Goal: Task Accomplishment & Management: Use online tool/utility

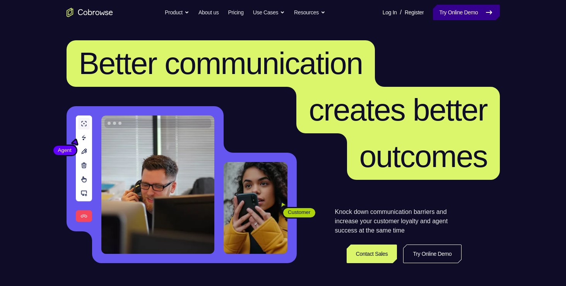
click at [435, 17] on link "Try Online Demo" at bounding box center [466, 12] width 67 height 15
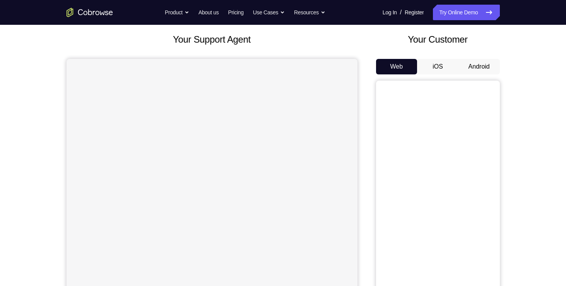
scroll to position [18, 0]
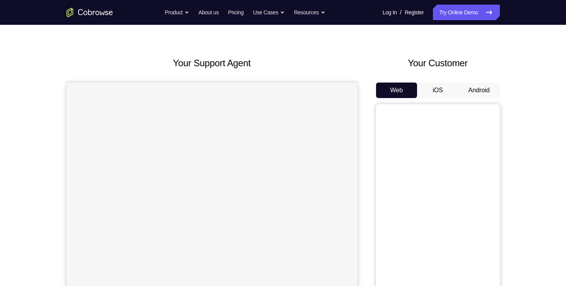
click at [428, 94] on button "iOS" at bounding box center [437, 89] width 41 height 15
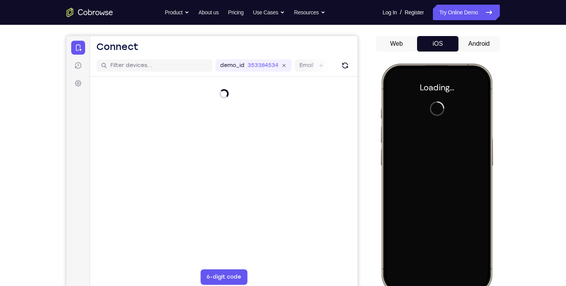
scroll to position [0, 0]
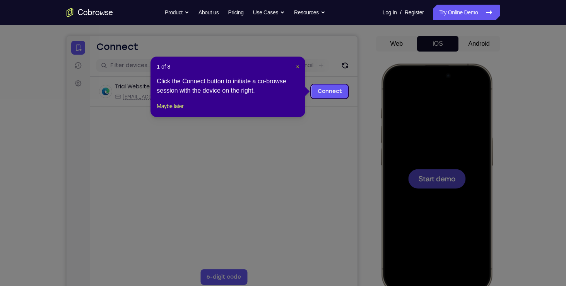
click at [296, 67] on span "×" at bounding box center [297, 66] width 3 height 6
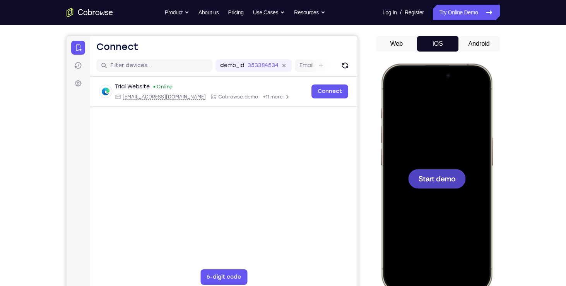
click at [438, 175] on span "Start demo" at bounding box center [436, 178] width 37 height 7
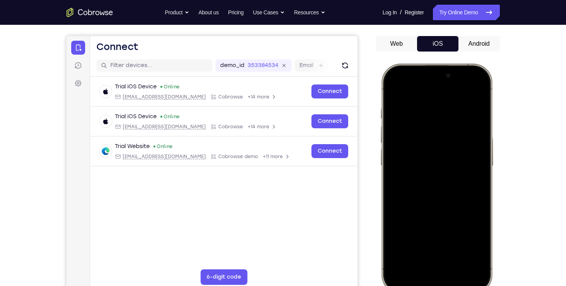
drag, startPoint x: 473, startPoint y: 74, endPoint x: 487, endPoint y: 141, distance: 68.3
click at [487, 141] on div at bounding box center [436, 178] width 102 height 221
click at [419, 116] on div at bounding box center [436, 178] width 102 height 221
drag, startPoint x: 402, startPoint y: 72, endPoint x: 437, endPoint y: 233, distance: 164.2
click at [437, 233] on div at bounding box center [436, 178] width 102 height 221
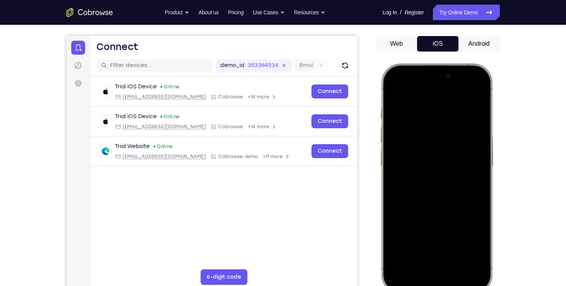
drag, startPoint x: 469, startPoint y: 77, endPoint x: 478, endPoint y: 158, distance: 81.4
click at [478, 158] on div at bounding box center [436, 178] width 102 height 221
drag, startPoint x: 463, startPoint y: 277, endPoint x: 466, endPoint y: 281, distance: 5.8
click at [466, 281] on div at bounding box center [436, 178] width 102 height 221
click at [467, 91] on div at bounding box center [436, 178] width 102 height 221
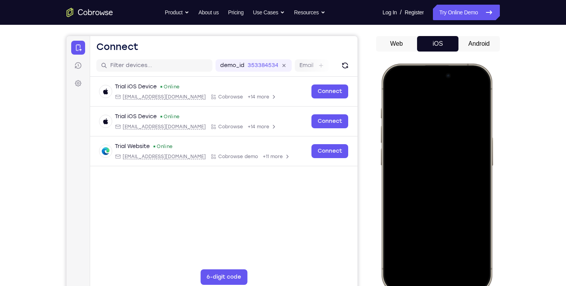
click at [441, 42] on button "iOS" at bounding box center [437, 43] width 41 height 15
drag, startPoint x: 472, startPoint y: 74, endPoint x: 473, endPoint y: 166, distance: 91.7
click at [473, 166] on div at bounding box center [436, 178] width 102 height 221
drag, startPoint x: 445, startPoint y: 209, endPoint x: 446, endPoint y: 273, distance: 63.5
click at [446, 273] on div at bounding box center [436, 178] width 102 height 221
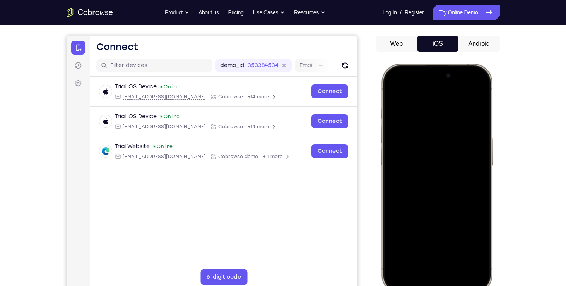
click at [433, 153] on div at bounding box center [436, 178] width 102 height 221
drag, startPoint x: 433, startPoint y: 153, endPoint x: 438, endPoint y: 260, distance: 106.6
click at [438, 260] on div at bounding box center [436, 178] width 102 height 221
click at [439, 249] on div at bounding box center [436, 178] width 102 height 221
click at [470, 89] on div at bounding box center [436, 178] width 102 height 221
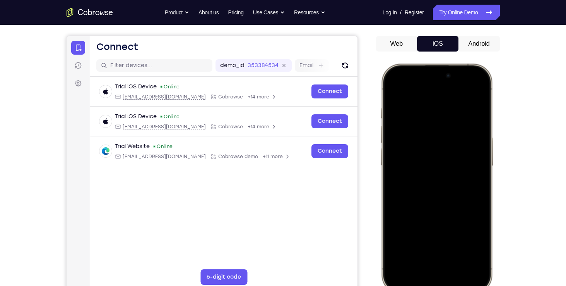
drag, startPoint x: 470, startPoint y: 89, endPoint x: 483, endPoint y: 240, distance: 151.4
click at [483, 240] on div at bounding box center [436, 178] width 102 height 221
click at [474, 89] on div at bounding box center [436, 178] width 102 height 221
click at [425, 130] on div at bounding box center [436, 178] width 102 height 221
click at [421, 261] on div at bounding box center [436, 178] width 102 height 221
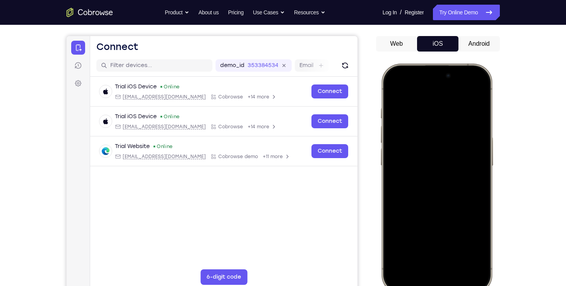
click at [427, 192] on div at bounding box center [436, 178] width 102 height 221
click at [422, 148] on div at bounding box center [436, 178] width 102 height 221
click at [421, 172] on div at bounding box center [436, 178] width 102 height 221
click at [421, 169] on div at bounding box center [436, 178] width 102 height 221
click at [480, 163] on div at bounding box center [436, 178] width 102 height 221
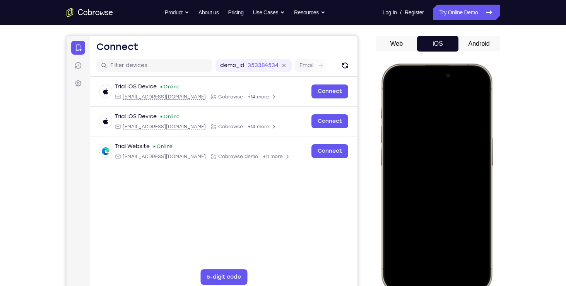
click at [479, 164] on div at bounding box center [436, 178] width 102 height 221
click at [455, 168] on div at bounding box center [436, 178] width 102 height 221
click at [418, 183] on div at bounding box center [436, 178] width 102 height 221
click at [416, 213] on div at bounding box center [436, 178] width 102 height 221
click at [453, 250] on div at bounding box center [436, 178] width 102 height 221
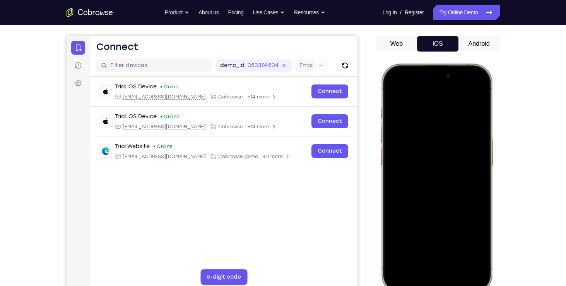
click at [453, 168] on div at bounding box center [436, 178] width 102 height 221
click at [476, 246] on div at bounding box center [436, 178] width 102 height 221
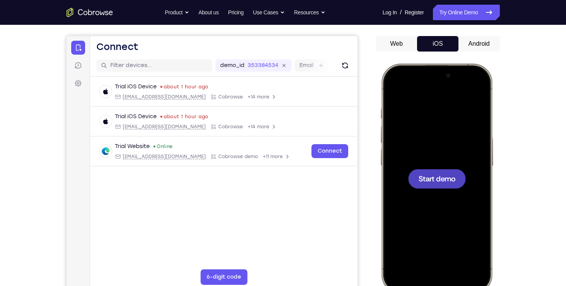
click at [436, 203] on div at bounding box center [436, 178] width 102 height 221
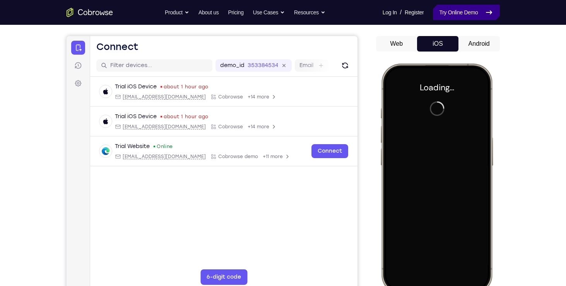
click at [449, 8] on link "Try Online Demo" at bounding box center [466, 12] width 67 height 15
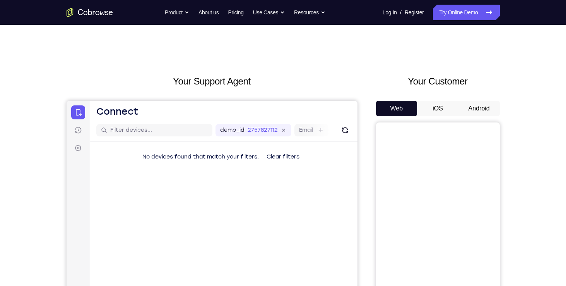
click at [428, 109] on button "iOS" at bounding box center [437, 108] width 41 height 15
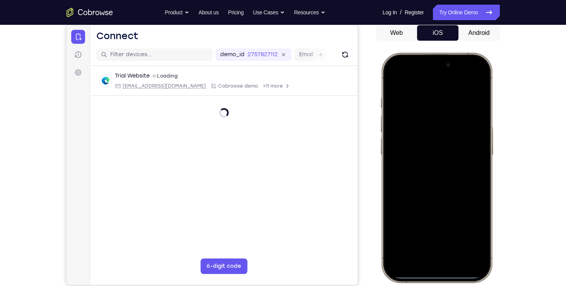
scroll to position [73, 0]
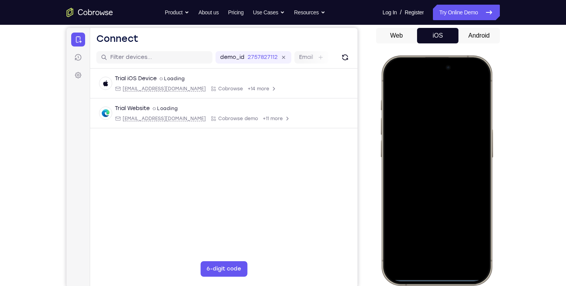
drag, startPoint x: 404, startPoint y: 94, endPoint x: 425, endPoint y: 210, distance: 117.7
click at [425, 210] on div at bounding box center [436, 170] width 102 height 221
drag, startPoint x: 435, startPoint y: 176, endPoint x: 419, endPoint y: 217, distance: 43.4
click at [419, 217] on div at bounding box center [436, 170] width 102 height 221
click at [472, 81] on div at bounding box center [436, 170] width 102 height 221
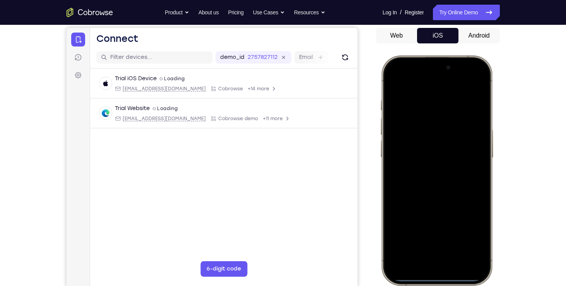
click at [427, 122] on div at bounding box center [436, 170] width 102 height 221
click at [428, 254] on div at bounding box center [436, 170] width 102 height 221
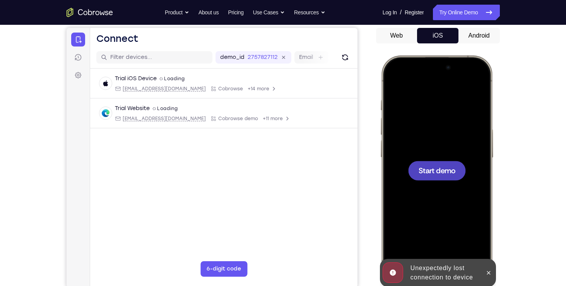
click at [396, 147] on div at bounding box center [436, 170] width 102 height 221
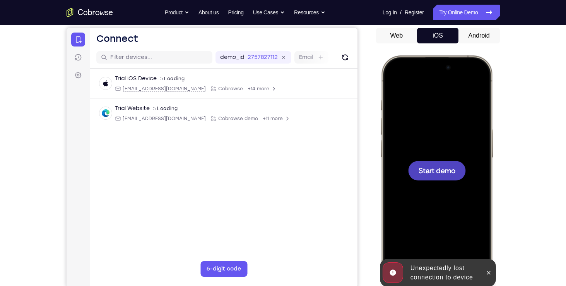
click at [432, 156] on div at bounding box center [436, 170] width 102 height 221
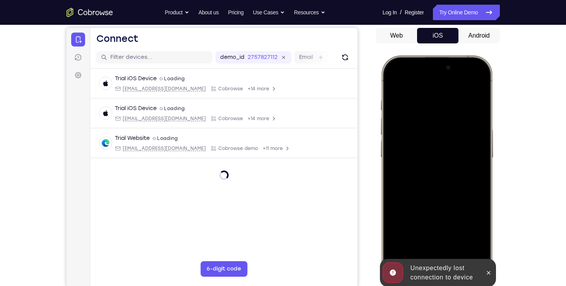
drag, startPoint x: 402, startPoint y: 68, endPoint x: 427, endPoint y: 188, distance: 122.7
click at [427, 188] on div at bounding box center [436, 170] width 102 height 221
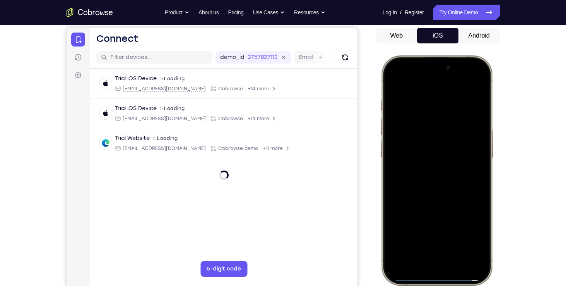
drag, startPoint x: 472, startPoint y: 86, endPoint x: 454, endPoint y: 234, distance: 148.9
click at [454, 234] on div at bounding box center [436, 170] width 102 height 221
drag, startPoint x: 467, startPoint y: 68, endPoint x: 479, endPoint y: 192, distance: 124.8
click at [479, 192] on div at bounding box center [436, 170] width 102 height 221
drag, startPoint x: 467, startPoint y: 67, endPoint x: 459, endPoint y: 199, distance: 132.9
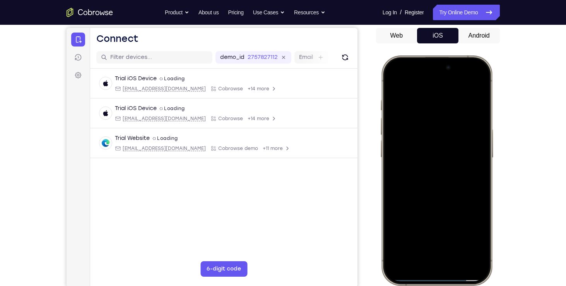
click at [459, 199] on div at bounding box center [436, 170] width 102 height 221
drag, startPoint x: 458, startPoint y: 156, endPoint x: 459, endPoint y: 250, distance: 94.8
click at [459, 250] on div at bounding box center [436, 170] width 102 height 221
drag, startPoint x: 437, startPoint y: 167, endPoint x: 433, endPoint y: 248, distance: 81.4
click at [433, 248] on div at bounding box center [436, 170] width 102 height 221
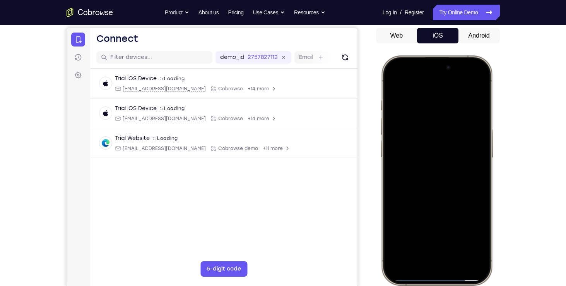
drag, startPoint x: 445, startPoint y: 115, endPoint x: 438, endPoint y: 209, distance: 95.1
click at [438, 209] on div at bounding box center [436, 170] width 102 height 221
drag, startPoint x: 440, startPoint y: 110, endPoint x: 456, endPoint y: 187, distance: 79.5
click at [456, 187] on div at bounding box center [436, 170] width 102 height 221
click at [473, 80] on div at bounding box center [436, 170] width 102 height 221
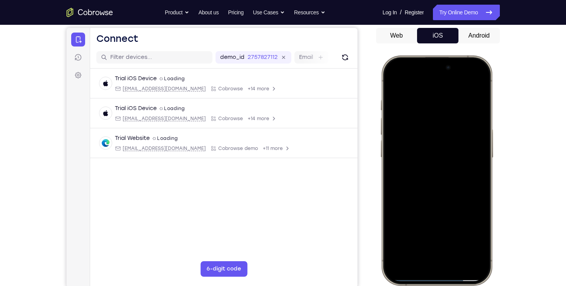
click at [464, 80] on div at bounding box center [436, 170] width 102 height 221
click at [442, 128] on div at bounding box center [436, 170] width 102 height 221
click at [470, 100] on div at bounding box center [436, 170] width 102 height 221
click at [465, 70] on div at bounding box center [436, 170] width 102 height 221
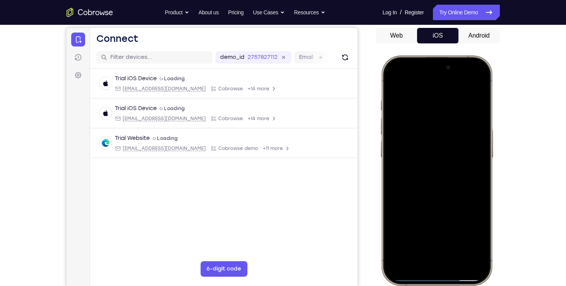
click at [461, 137] on div at bounding box center [436, 170] width 102 height 221
click at [452, 176] on div at bounding box center [436, 170] width 102 height 221
click at [438, 212] on div at bounding box center [436, 170] width 102 height 221
click at [471, 78] on div at bounding box center [436, 170] width 102 height 221
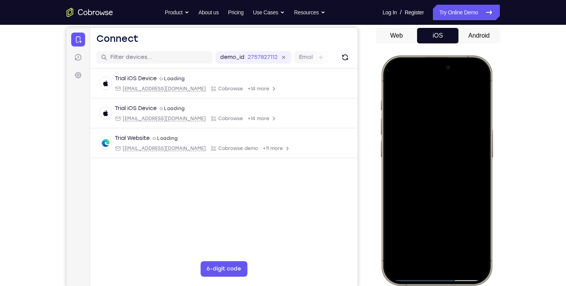
drag, startPoint x: 439, startPoint y: 178, endPoint x: 444, endPoint y: 266, distance: 88.0
click at [444, 266] on div at bounding box center [436, 170] width 102 height 221
drag, startPoint x: 435, startPoint y: 161, endPoint x: 442, endPoint y: 266, distance: 105.9
click at [442, 266] on div at bounding box center [436, 170] width 102 height 221
drag, startPoint x: 439, startPoint y: 106, endPoint x: 426, endPoint y: 289, distance: 183.2
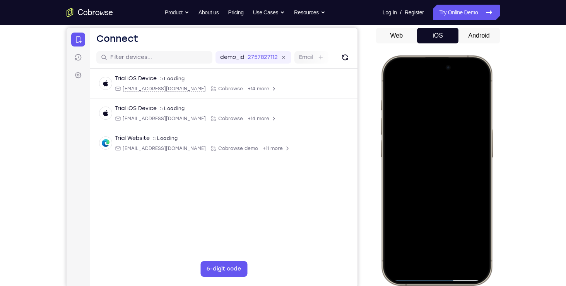
click at [426, 285] on html "Online web based iOS Simulators and Android Emulators. Run iPhone, iPad, Mobile…" at bounding box center [438, 171] width 116 height 232
click at [425, 116] on div at bounding box center [436, 170] width 102 height 221
drag, startPoint x: 425, startPoint y: 116, endPoint x: 424, endPoint y: 236, distance: 120.8
click at [424, 236] on div at bounding box center [436, 170] width 102 height 221
drag, startPoint x: 455, startPoint y: 105, endPoint x: 439, endPoint y: 226, distance: 122.2
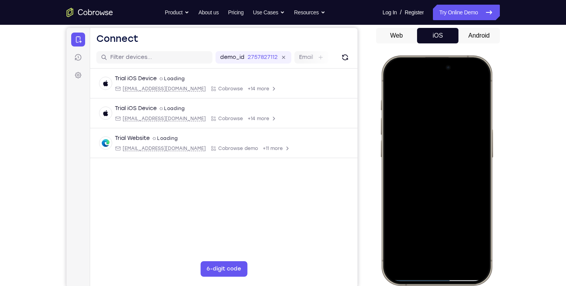
click at [439, 226] on div at bounding box center [436, 170] width 102 height 221
click at [470, 78] on div at bounding box center [436, 170] width 102 height 221
click at [469, 81] on div at bounding box center [436, 170] width 102 height 221
click at [469, 82] on div at bounding box center [436, 170] width 102 height 221
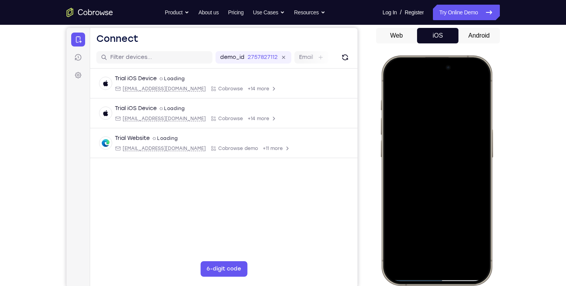
click at [427, 117] on div at bounding box center [436, 170] width 102 height 221
drag, startPoint x: 451, startPoint y: 137, endPoint x: 437, endPoint y: 222, distance: 85.9
click at [437, 222] on div at bounding box center [436, 170] width 102 height 221
drag, startPoint x: 449, startPoint y: 152, endPoint x: 450, endPoint y: 199, distance: 47.6
click at [450, 199] on div at bounding box center [436, 170] width 102 height 221
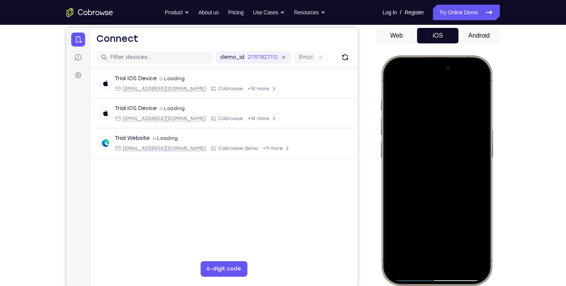
drag, startPoint x: 428, startPoint y: 86, endPoint x: 433, endPoint y: 213, distance: 127.1
click at [433, 213] on div at bounding box center [436, 170] width 102 height 221
drag, startPoint x: 462, startPoint y: 175, endPoint x: 469, endPoint y: 242, distance: 67.7
click at [469, 242] on div at bounding box center [436, 170] width 102 height 221
click at [459, 14] on link "Try Online Demo" at bounding box center [466, 12] width 67 height 15
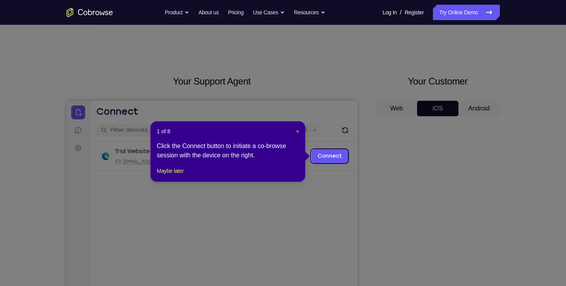
click at [295, 130] on header "1 of 8 ×" at bounding box center [228, 131] width 142 height 8
click at [296, 130] on span "×" at bounding box center [297, 131] width 3 height 6
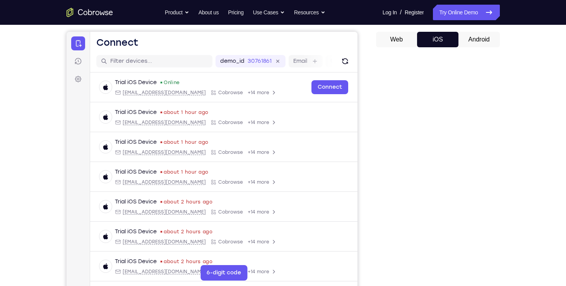
scroll to position [79, 0]
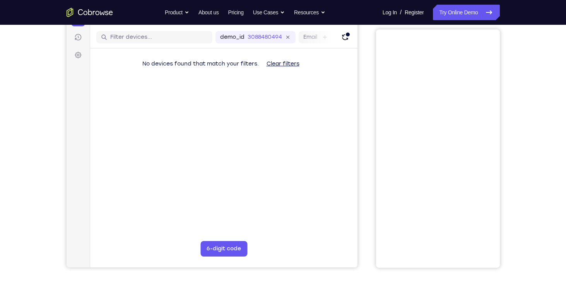
scroll to position [77, 0]
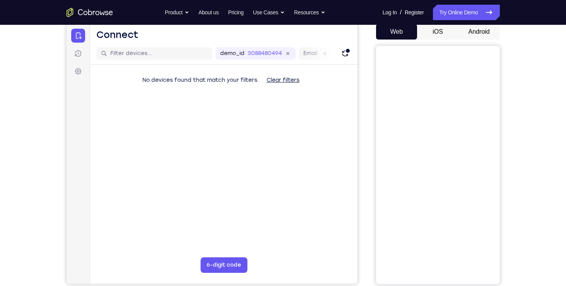
click at [436, 35] on button "iOS" at bounding box center [437, 31] width 41 height 15
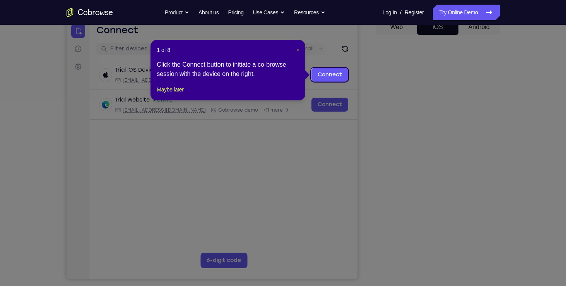
click at [296, 51] on span "×" at bounding box center [297, 50] width 3 height 6
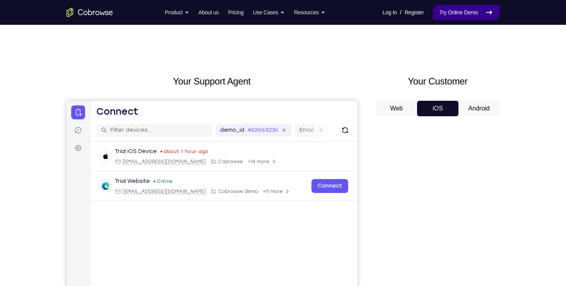
click at [485, 10] on icon at bounding box center [489, 12] width 9 height 9
click at [474, 17] on link "Try Online Demo" at bounding box center [466, 12] width 67 height 15
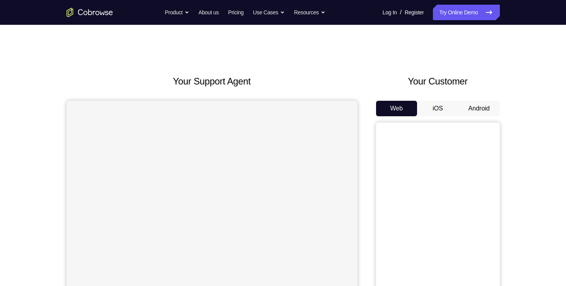
click at [433, 109] on button "iOS" at bounding box center [437, 108] width 41 height 15
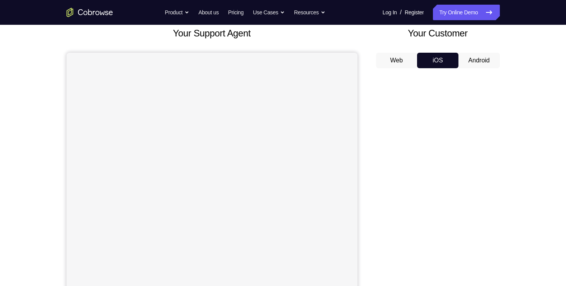
scroll to position [57, 0]
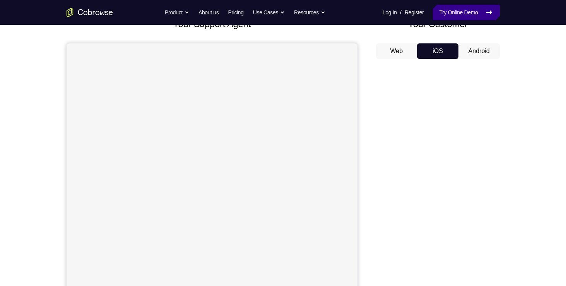
click at [478, 15] on link "Try Online Demo" at bounding box center [466, 12] width 67 height 15
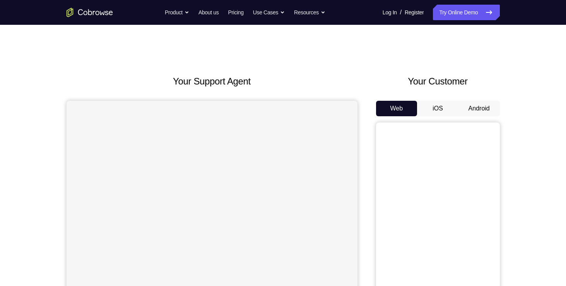
click at [437, 110] on button "iOS" at bounding box center [437, 108] width 41 height 15
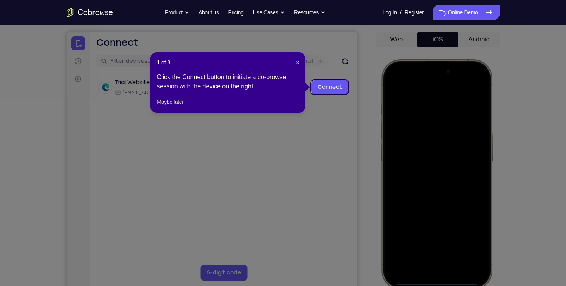
click at [300, 61] on div "1 of 8 × Click the Connect button to initiate a co-browse session with the devi…" at bounding box center [228, 82] width 155 height 60
click at [296, 63] on span "×" at bounding box center [297, 62] width 3 height 6
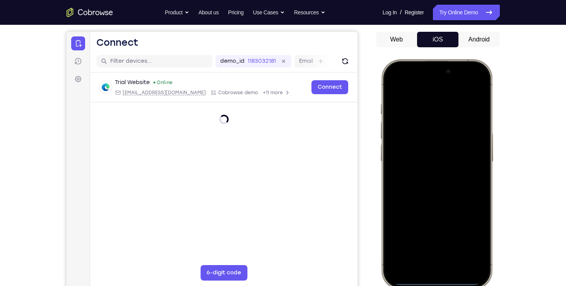
click at [428, 272] on div at bounding box center [436, 173] width 102 height 221
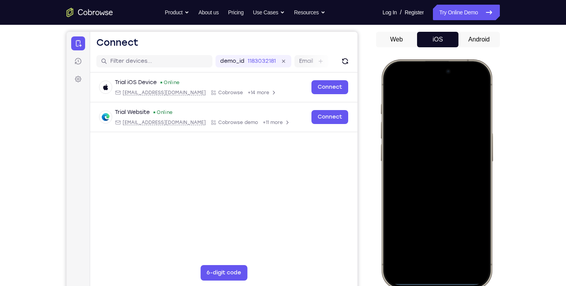
drag, startPoint x: 408, startPoint y: 71, endPoint x: 435, endPoint y: 129, distance: 63.5
click at [435, 129] on div at bounding box center [436, 173] width 102 height 221
drag, startPoint x: 402, startPoint y: 71, endPoint x: 421, endPoint y: 222, distance: 152.0
click at [421, 222] on div at bounding box center [436, 173] width 102 height 221
drag, startPoint x: 431, startPoint y: 190, endPoint x: 436, endPoint y: 252, distance: 61.7
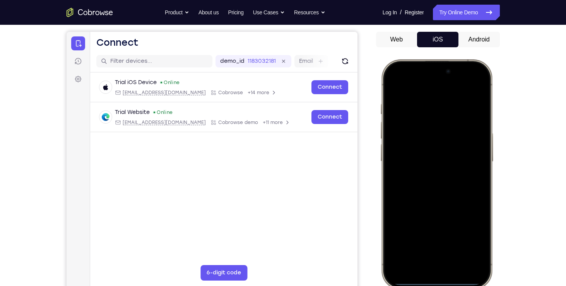
click at [436, 252] on div at bounding box center [436, 173] width 102 height 221
click at [464, 85] on div at bounding box center [436, 173] width 102 height 221
click at [420, 128] on div at bounding box center [436, 173] width 102 height 221
click at [418, 257] on div at bounding box center [436, 173] width 102 height 221
click at [416, 94] on div at bounding box center [436, 173] width 102 height 221
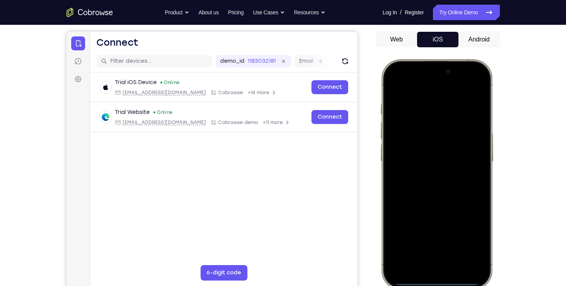
click at [416, 94] on div at bounding box center [436, 173] width 102 height 221
click at [444, 243] on div at bounding box center [436, 173] width 102 height 221
click at [425, 136] on div at bounding box center [436, 173] width 102 height 221
click at [423, 161] on div at bounding box center [436, 173] width 102 height 221
click at [476, 161] on div at bounding box center [436, 173] width 102 height 221
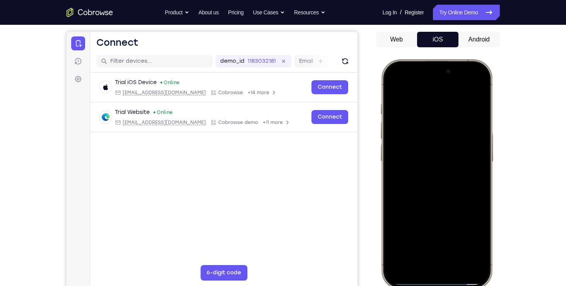
click at [456, 176] on div at bounding box center [436, 173] width 102 height 221
click at [445, 183] on div at bounding box center [436, 173] width 102 height 221
click at [426, 167] on div at bounding box center [436, 173] width 102 height 221
click at [428, 178] on div at bounding box center [436, 173] width 102 height 221
click at [427, 209] on div at bounding box center [436, 173] width 102 height 221
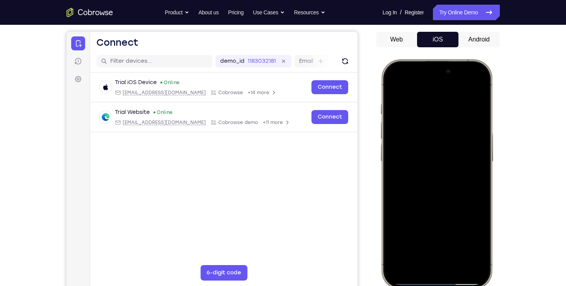
click at [454, 247] on div at bounding box center [436, 173] width 102 height 221
click at [394, 81] on div at bounding box center [436, 173] width 102 height 221
click at [425, 106] on div at bounding box center [436, 173] width 102 height 221
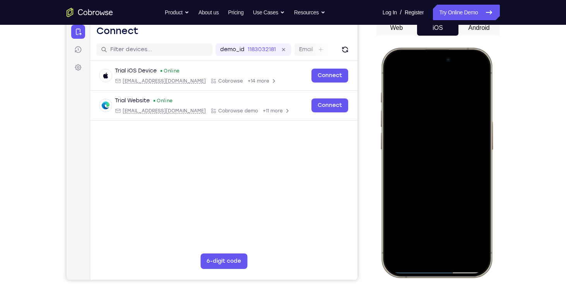
scroll to position [82, 0]
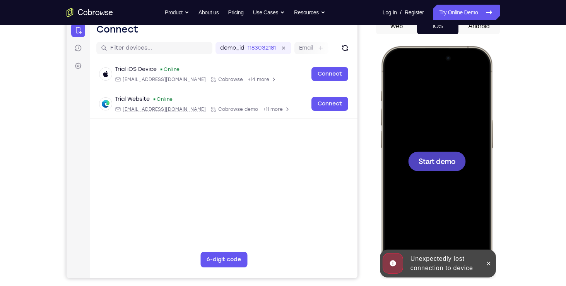
click at [398, 114] on div at bounding box center [436, 160] width 102 height 221
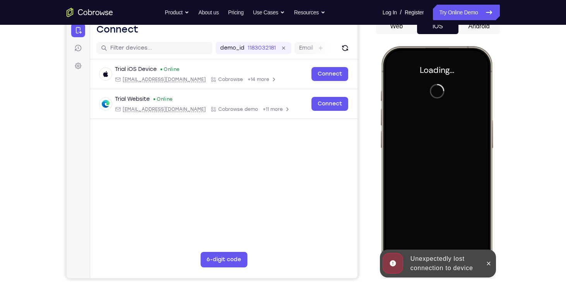
click at [491, 256] on div at bounding box center [488, 263] width 12 height 28
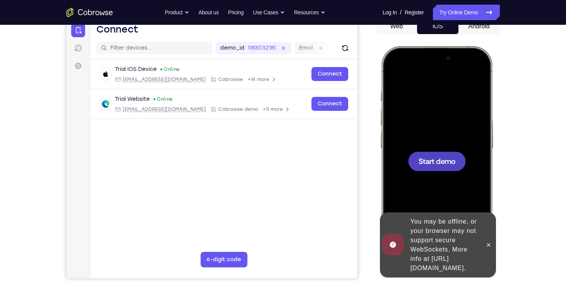
click at [473, 159] on div at bounding box center [436, 160] width 102 height 221
click at [490, 243] on button at bounding box center [488, 244] width 12 height 12
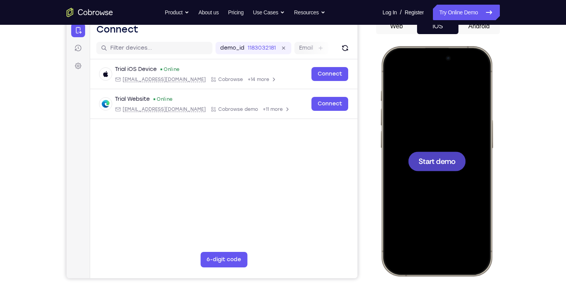
click at [424, 135] on div at bounding box center [436, 160] width 102 height 221
click at [430, 161] on span "Start demo" at bounding box center [436, 160] width 37 height 7
click at [476, 180] on div at bounding box center [436, 160] width 102 height 221
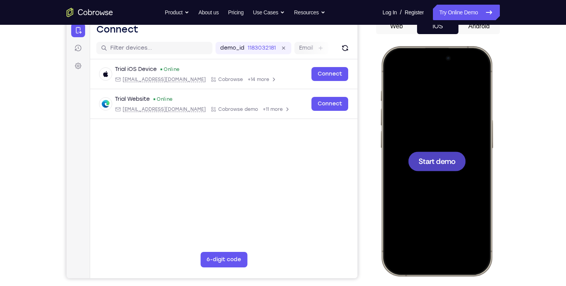
drag, startPoint x: 476, startPoint y: 180, endPoint x: 456, endPoint y: 168, distance: 23.8
click at [456, 168] on div at bounding box center [437, 160] width 58 height 19
click at [445, 11] on link "Try Online Demo" at bounding box center [466, 12] width 67 height 15
click at [425, 150] on div at bounding box center [436, 160] width 102 height 221
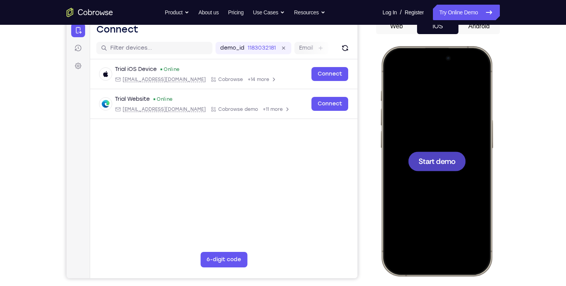
click at [435, 168] on div at bounding box center [437, 160] width 58 height 19
click at [462, 18] on link "Try Online Demo" at bounding box center [466, 12] width 67 height 15
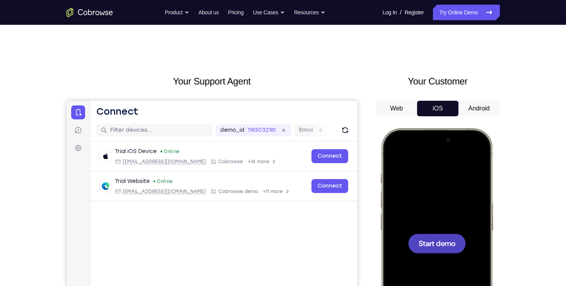
click at [471, 112] on button "Android" at bounding box center [479, 108] width 41 height 15
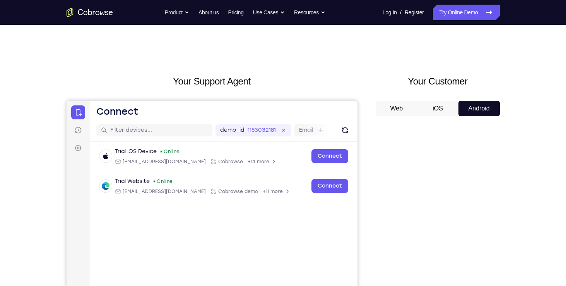
click at [440, 109] on button "iOS" at bounding box center [437, 108] width 41 height 15
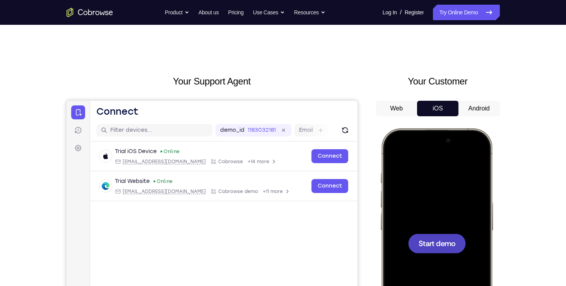
click at [439, 241] on span "Start demo" at bounding box center [436, 242] width 37 height 7
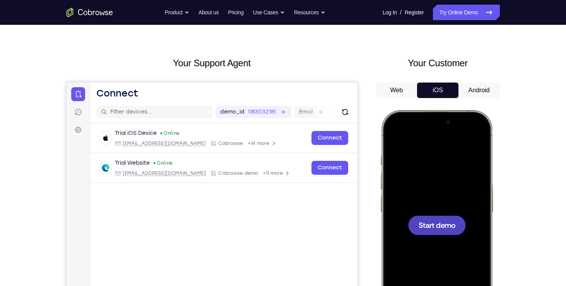
scroll to position [21, 0]
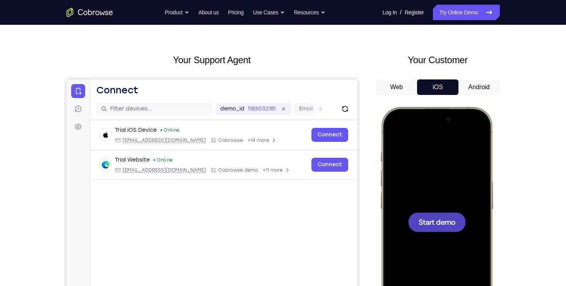
click at [478, 86] on button "Android" at bounding box center [479, 86] width 41 height 15
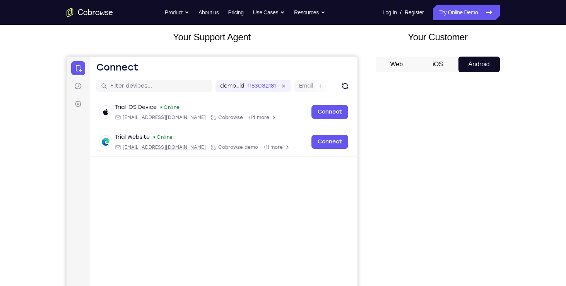
scroll to position [45, 0]
click at [445, 66] on button "iOS" at bounding box center [437, 63] width 41 height 15
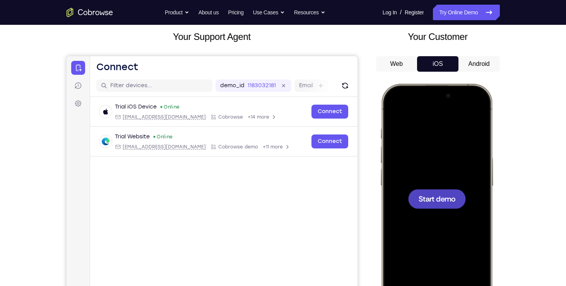
click at [439, 184] on div at bounding box center [436, 198] width 102 height 221
click at [447, 14] on link "Try Online Demo" at bounding box center [466, 12] width 67 height 15
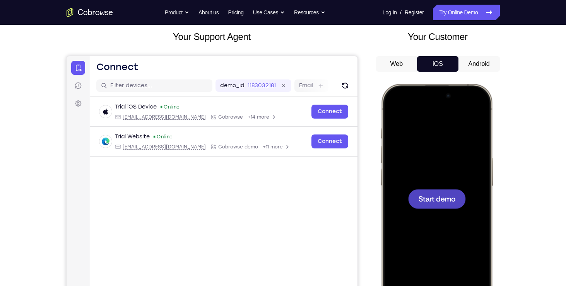
click at [430, 192] on div at bounding box center [437, 198] width 58 height 19
click at [427, 187] on div at bounding box center [436, 198] width 102 height 221
click at [415, 225] on div at bounding box center [436, 198] width 102 height 221
click at [470, 65] on button "Android" at bounding box center [479, 63] width 41 height 15
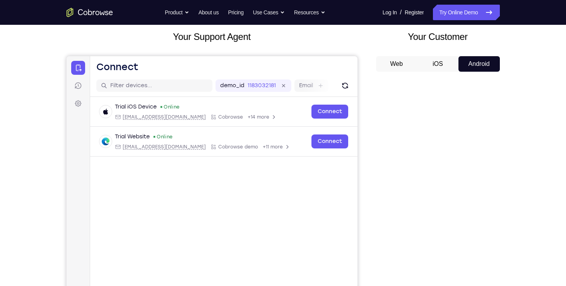
click at [448, 69] on button "iOS" at bounding box center [437, 63] width 41 height 15
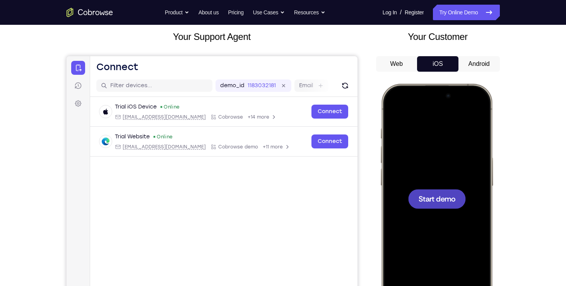
click at [468, 210] on div at bounding box center [436, 198] width 102 height 221
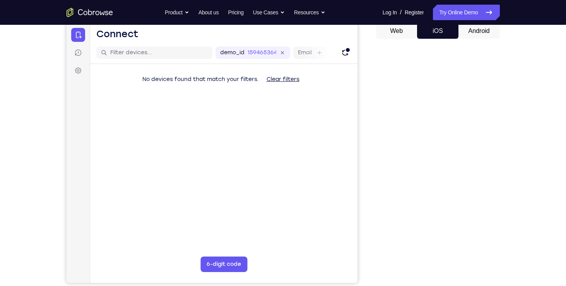
scroll to position [78, 0]
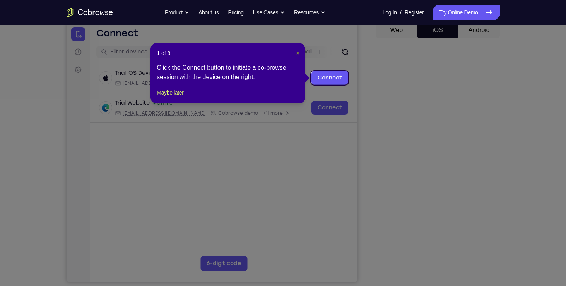
click at [296, 55] on span "×" at bounding box center [297, 53] width 3 height 6
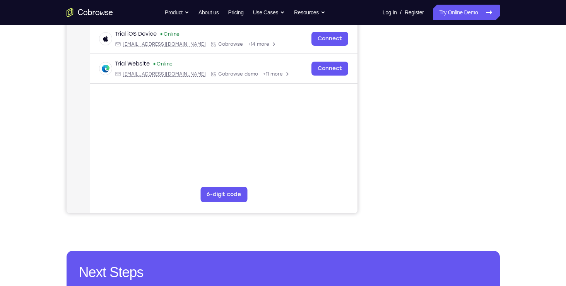
scroll to position [92, 0]
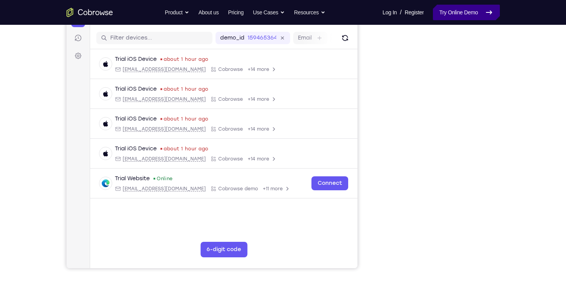
click at [449, 12] on link "Try Online Demo" at bounding box center [466, 12] width 67 height 15
click at [440, 19] on link "Try Online Demo" at bounding box center [466, 12] width 67 height 15
click at [346, 46] on div "demo_id 159465364 159465364 Email User ID Device ID Device name" at bounding box center [223, 38] width 267 height 22
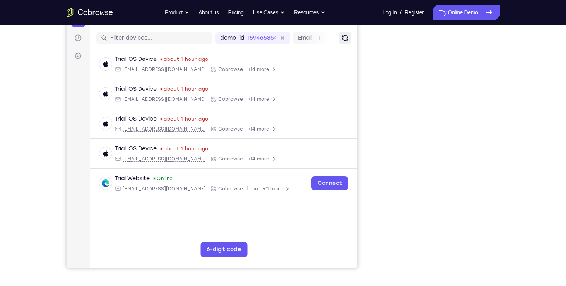
click at [345, 42] on button "Refresh" at bounding box center [345, 38] width 12 height 12
click at [454, 15] on link "Try Online Demo" at bounding box center [466, 12] width 67 height 15
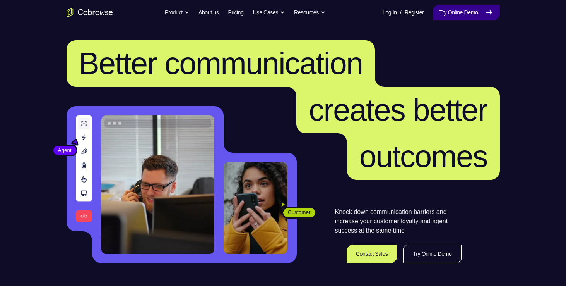
click at [478, 18] on link "Try Online Demo" at bounding box center [466, 12] width 67 height 15
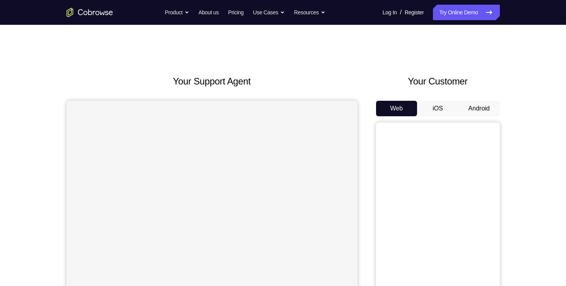
click at [446, 109] on button "iOS" at bounding box center [437, 108] width 41 height 15
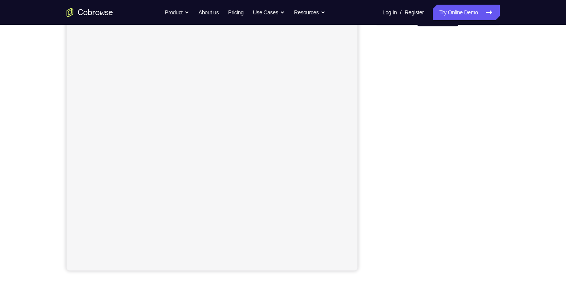
scroll to position [91, 0]
click at [405, 29] on div "Web iOS Android" at bounding box center [438, 140] width 124 height 260
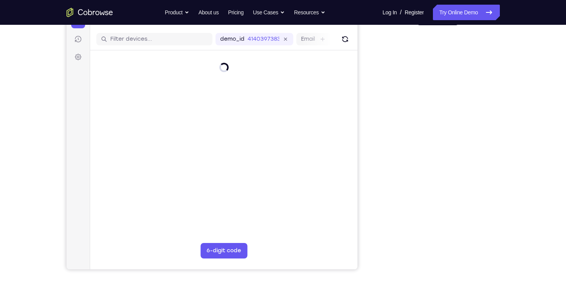
scroll to position [0, 0]
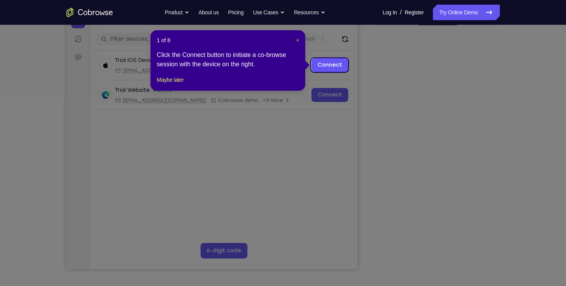
click at [296, 38] on span "×" at bounding box center [297, 40] width 3 height 6
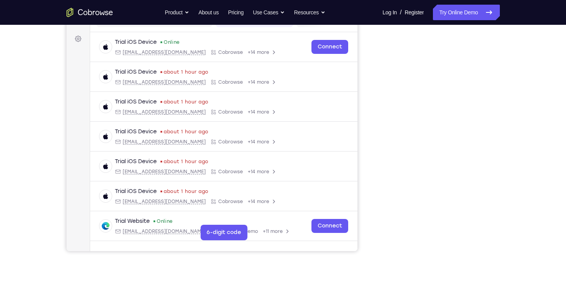
scroll to position [82, 0]
